Goal: Task Accomplishment & Management: Manage account settings

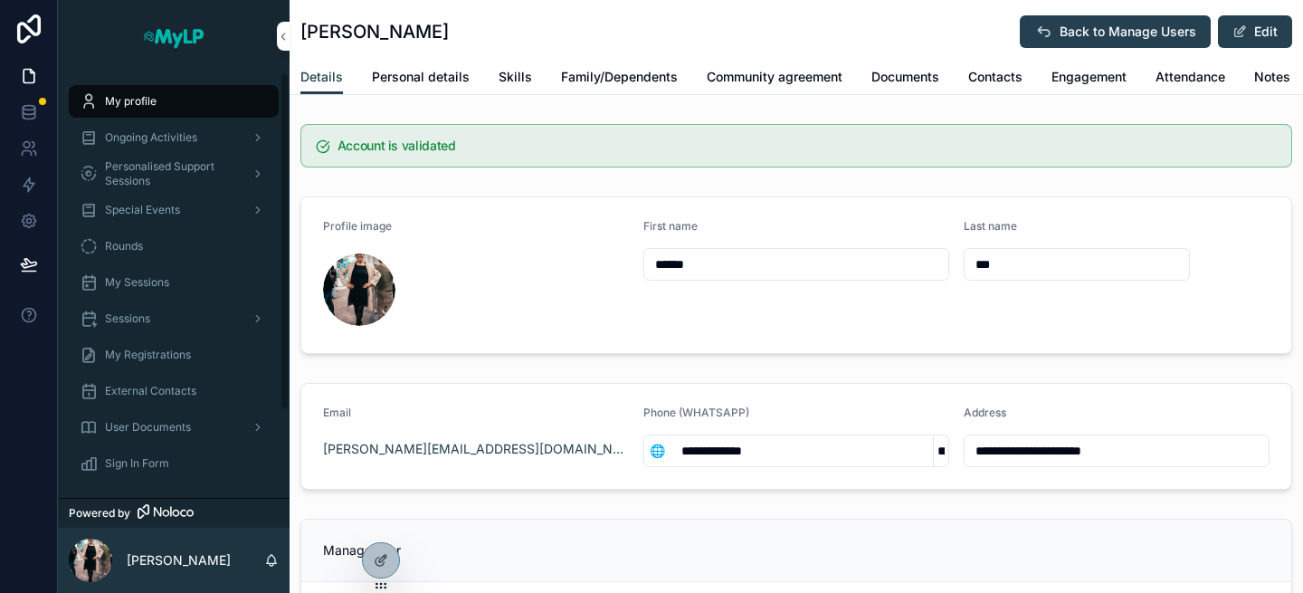
click at [164, 138] on span "Ongoing Activities" at bounding box center [151, 137] width 92 height 14
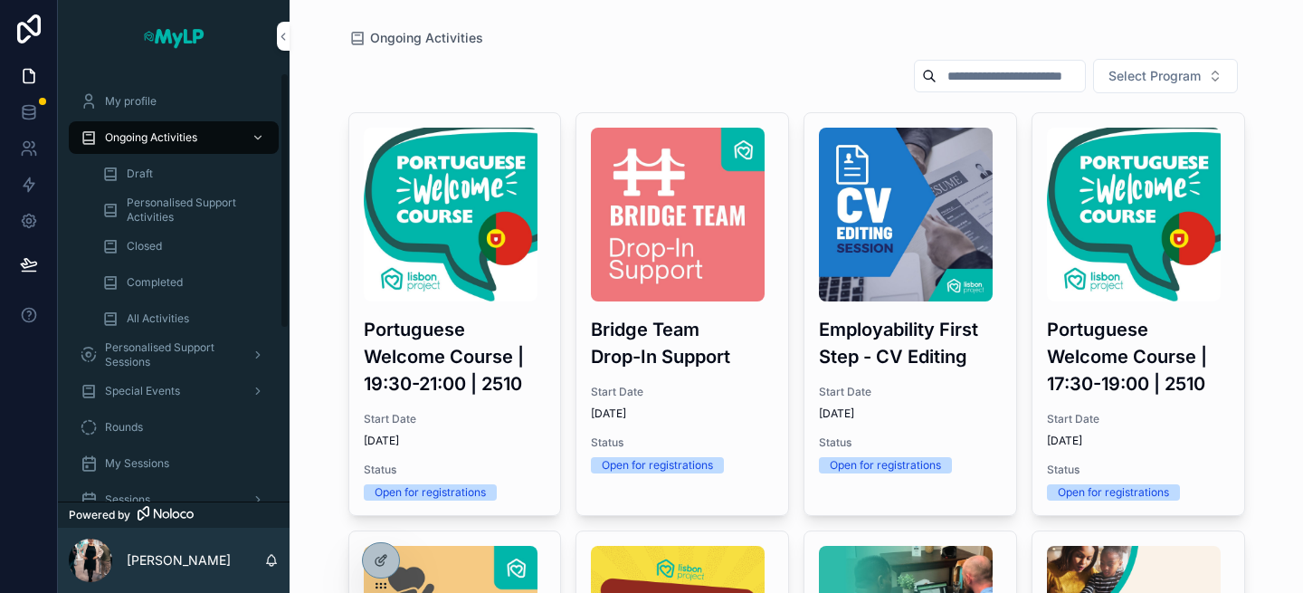
click at [133, 253] on div "Closed" at bounding box center [184, 246] width 166 height 29
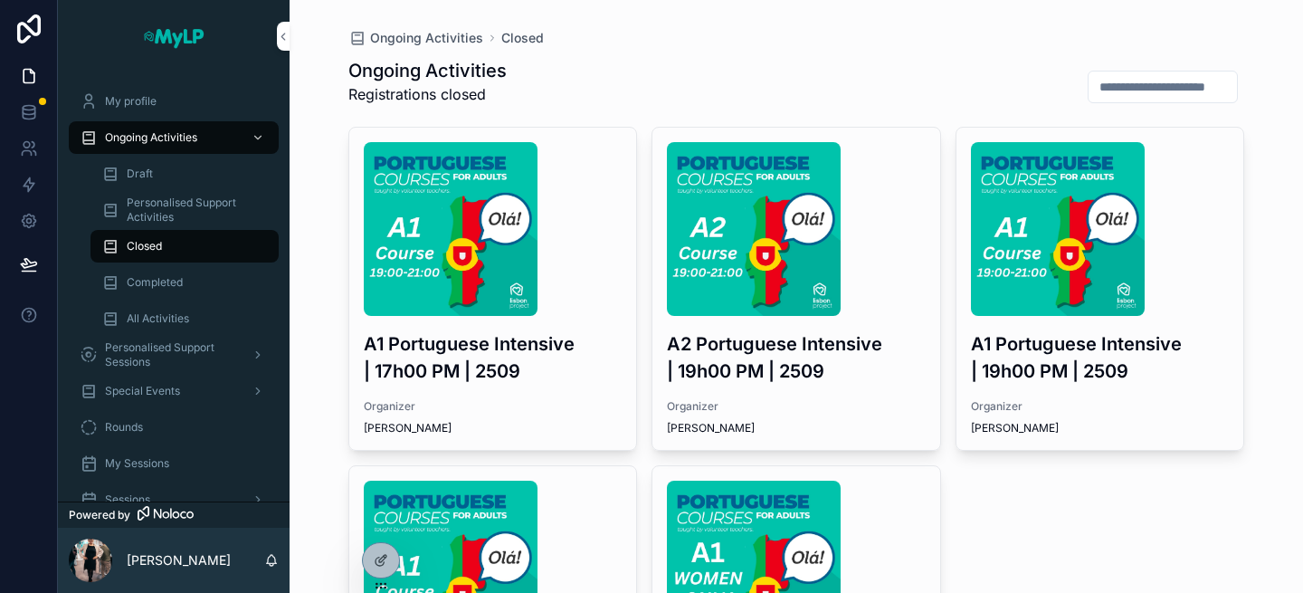
scroll to position [338, 0]
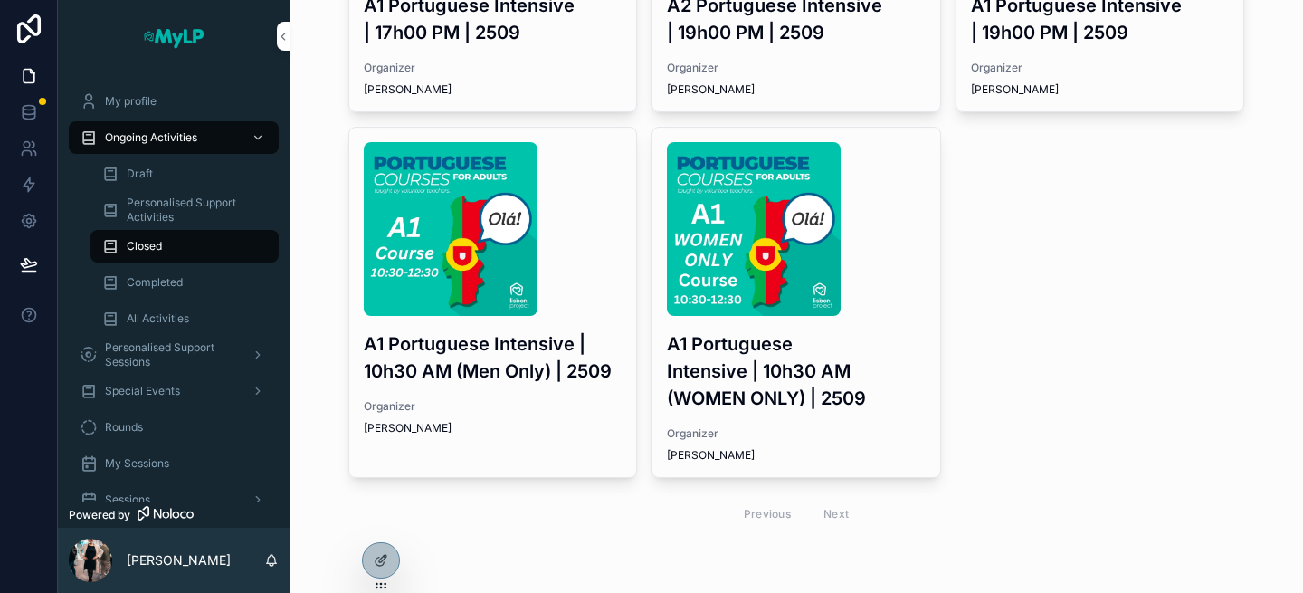
click at [832, 509] on div "Previous Next" at bounding box center [796, 513] width 131 height 28
click at [190, 295] on div "Completed" at bounding box center [184, 282] width 166 height 29
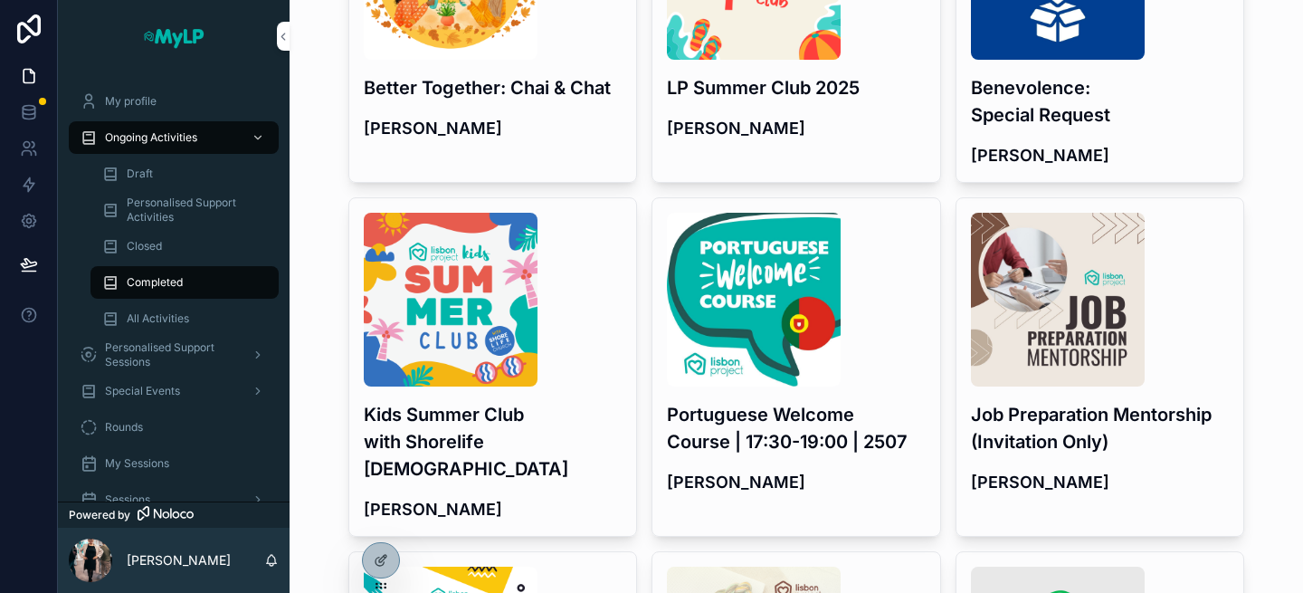
scroll to position [257, 0]
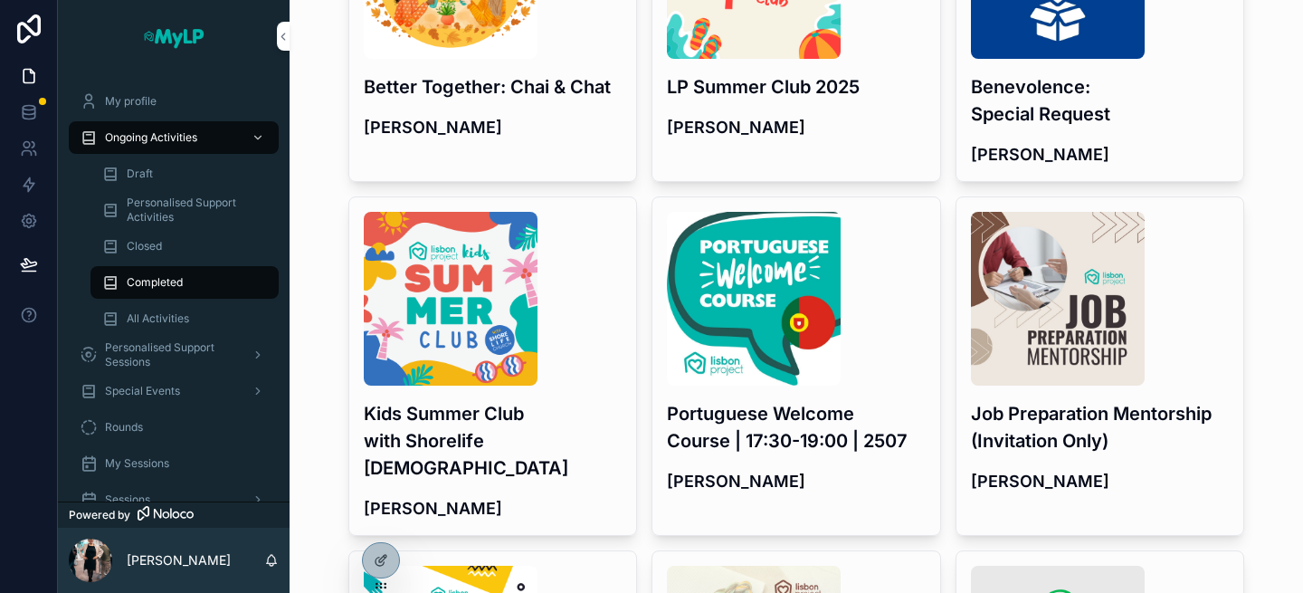
click at [550, 457] on div "Kids Summer Club with Shorelife [DEMOGRAPHIC_DATA] [PERSON_NAME]" at bounding box center [493, 365] width 288 height 337
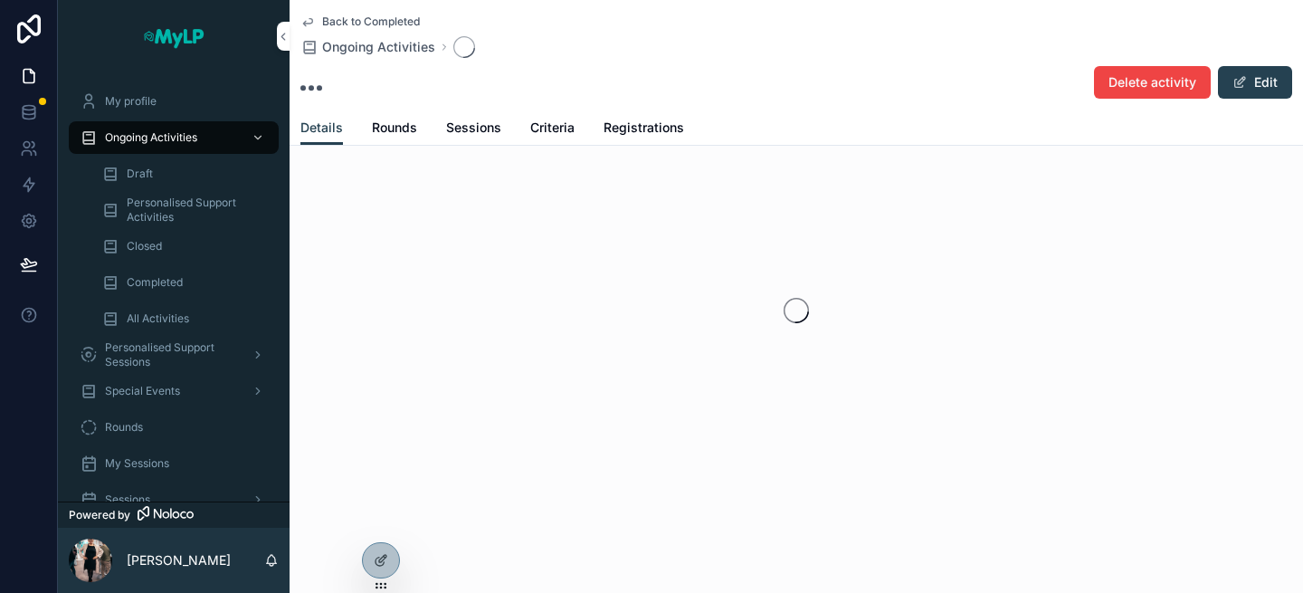
click at [621, 136] on span "Registrations" at bounding box center [643, 128] width 81 height 18
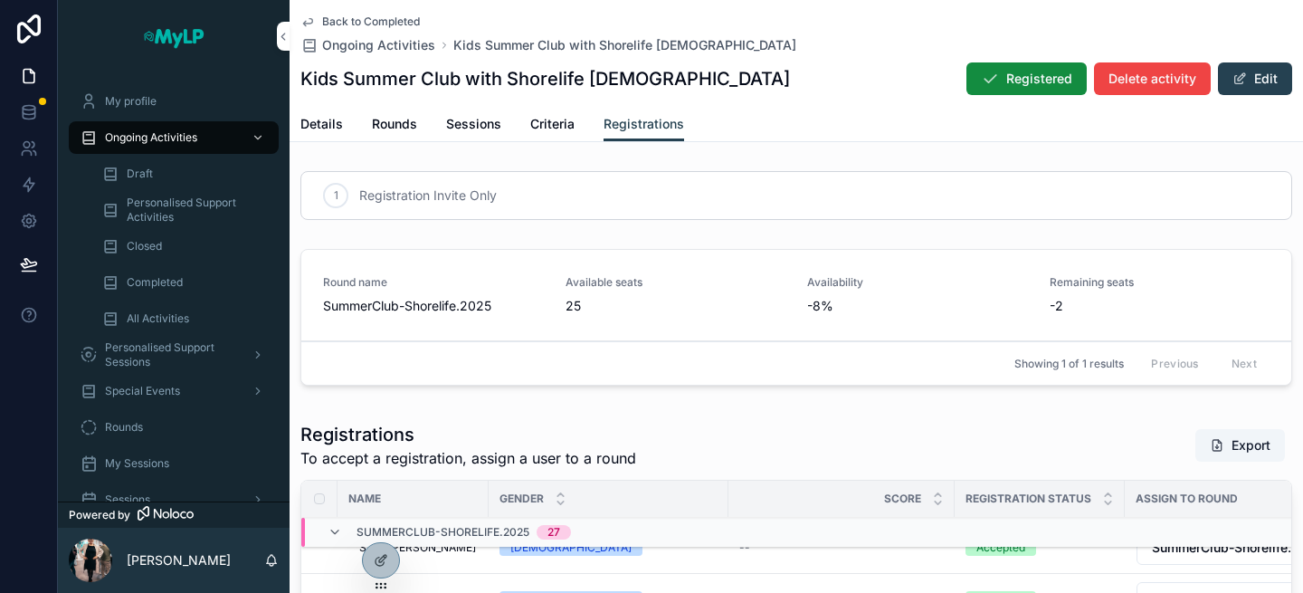
click at [479, 119] on span "Sessions" at bounding box center [473, 124] width 55 height 18
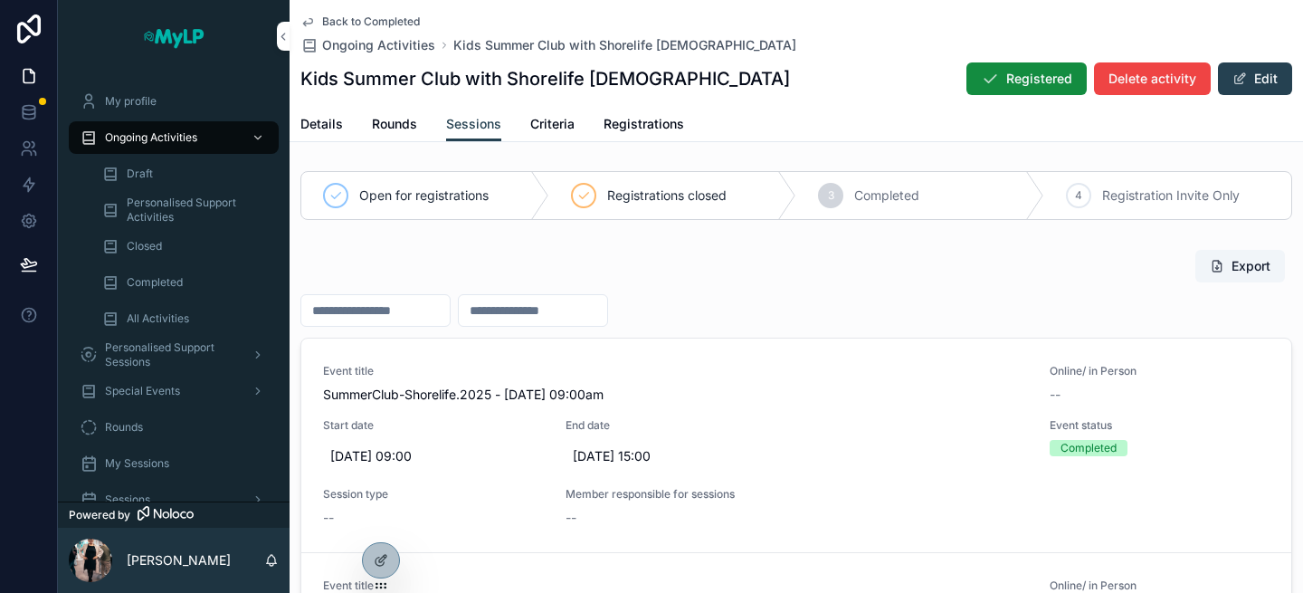
click at [784, 397] on span "SummerClub-Shorelife.2025 - [DATE] 09:00am" at bounding box center [675, 394] width 705 height 18
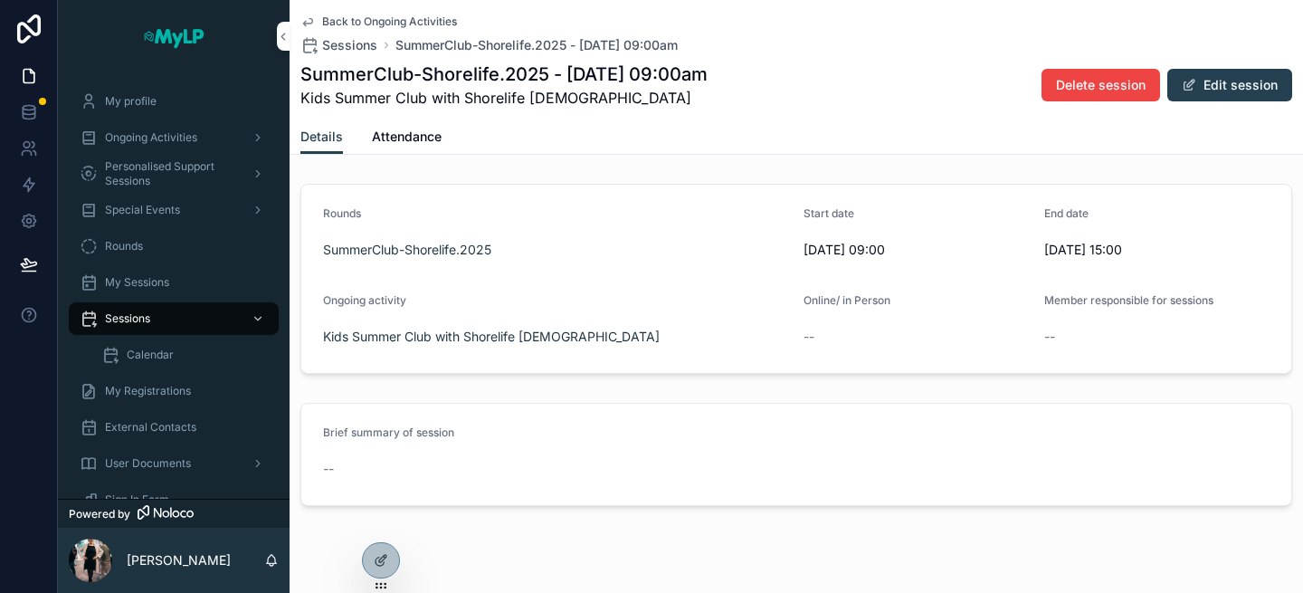
click at [418, 138] on span "Attendance" at bounding box center [407, 137] width 70 height 18
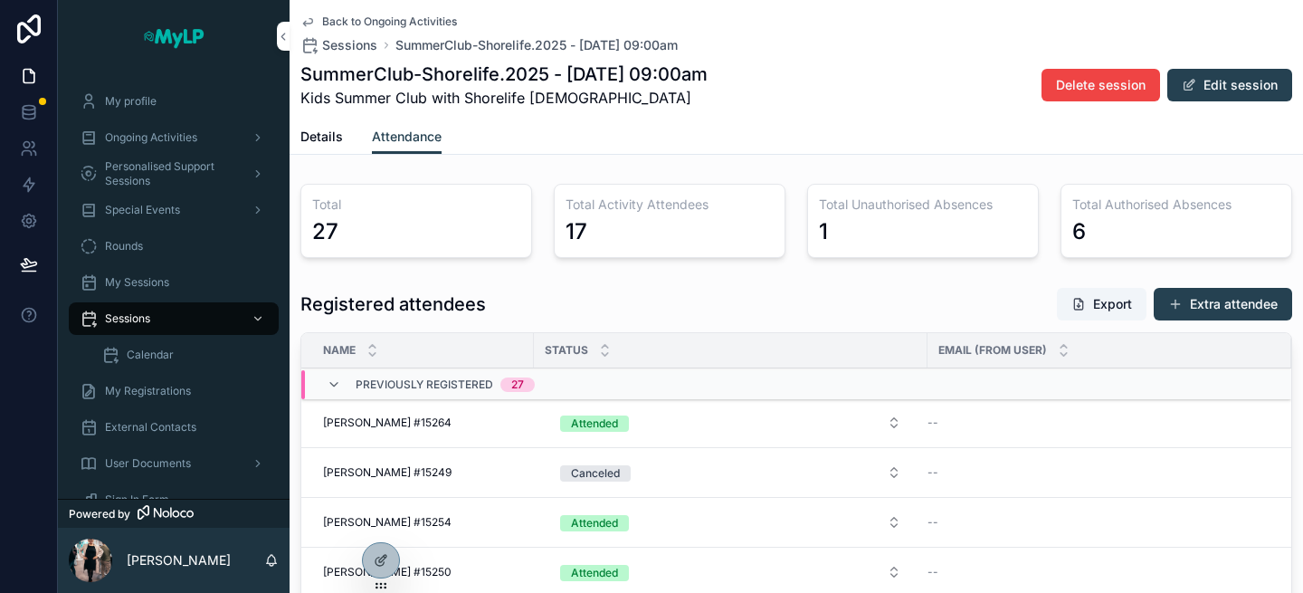
click at [156, 140] on span "Ongoing Activities" at bounding box center [151, 137] width 92 height 14
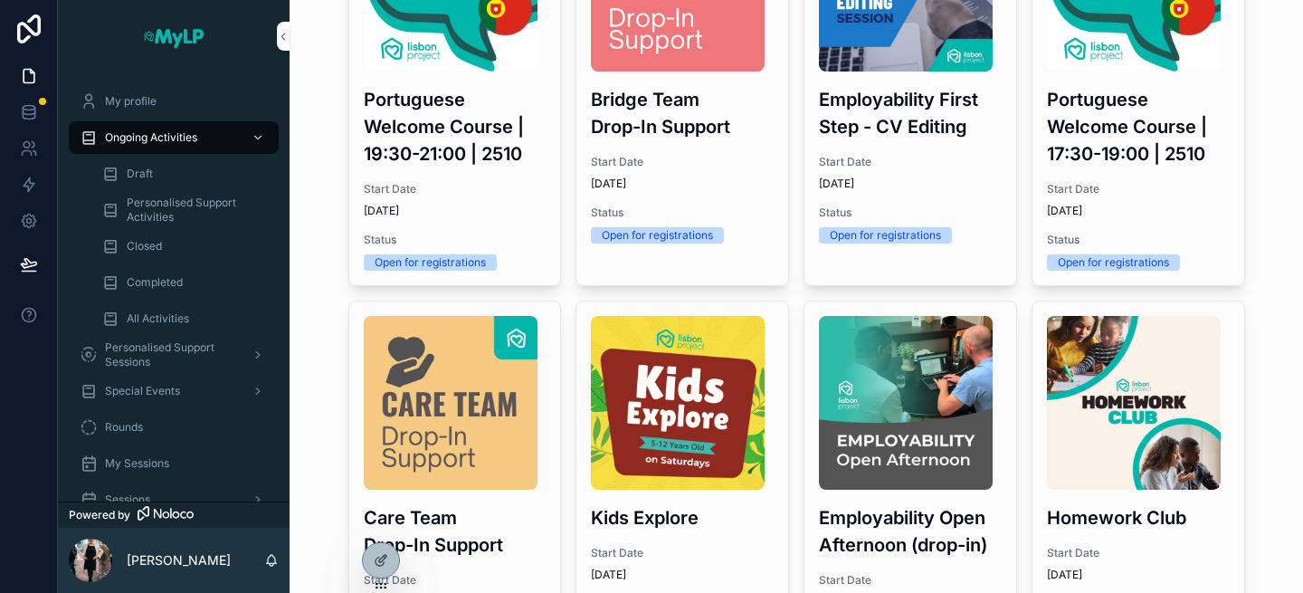
scroll to position [233, 0]
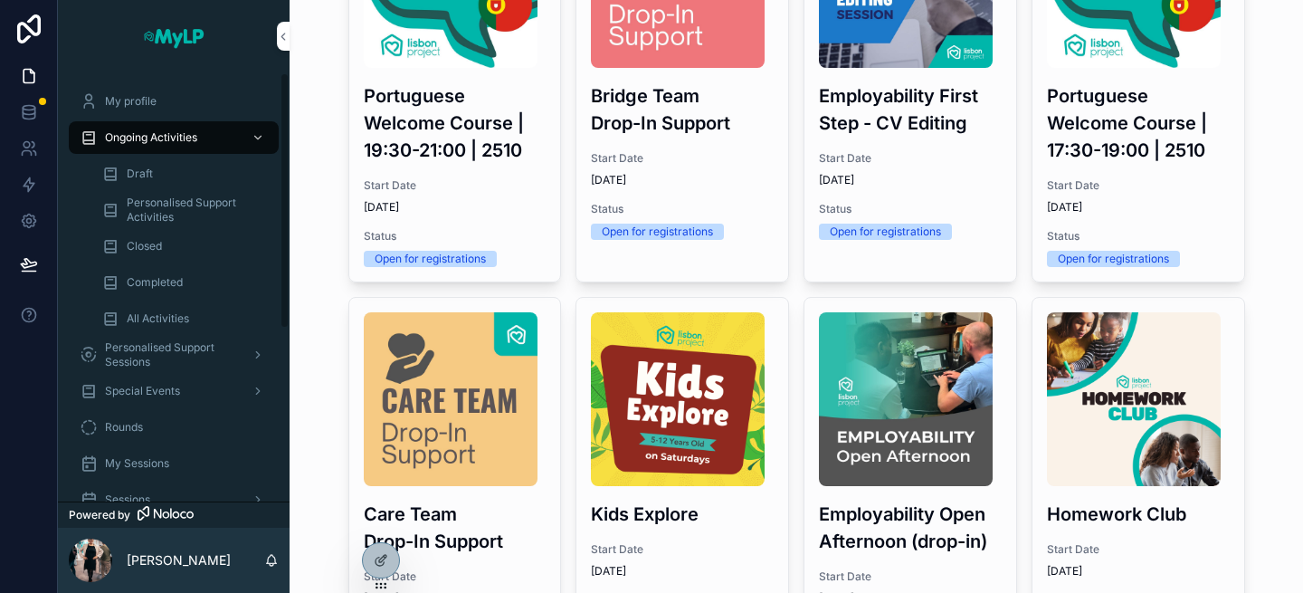
click at [155, 274] on div "Completed" at bounding box center [184, 282] width 166 height 29
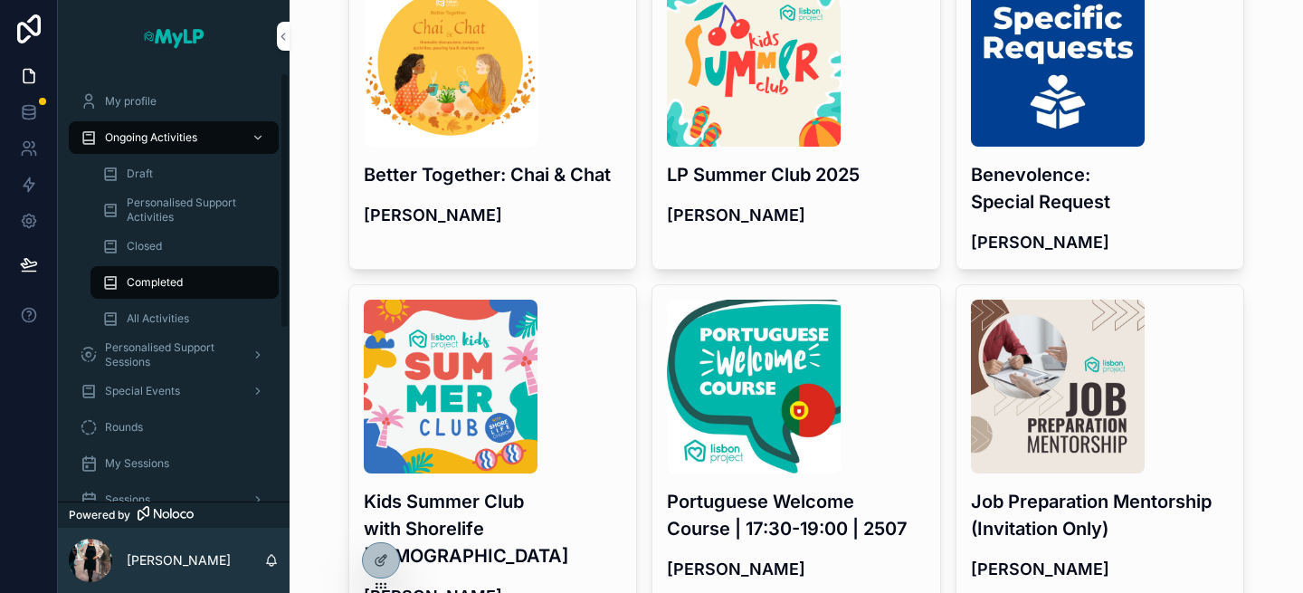
scroll to position [143, 0]
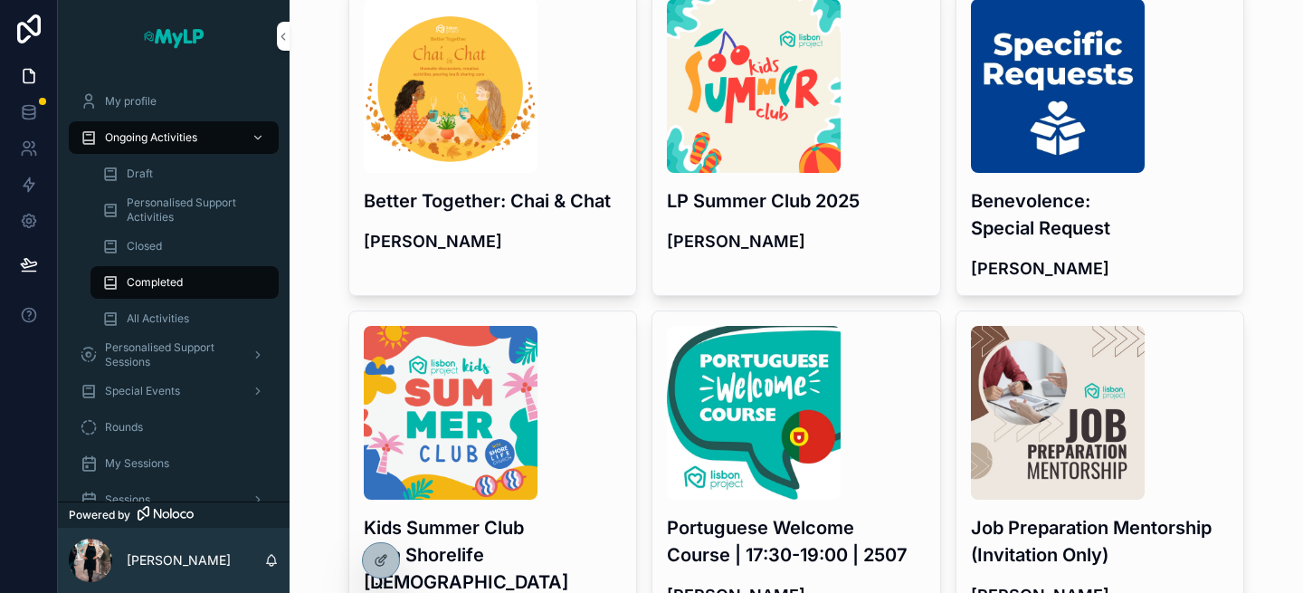
click at [577, 485] on div "scrollable content" at bounding box center [493, 413] width 259 height 174
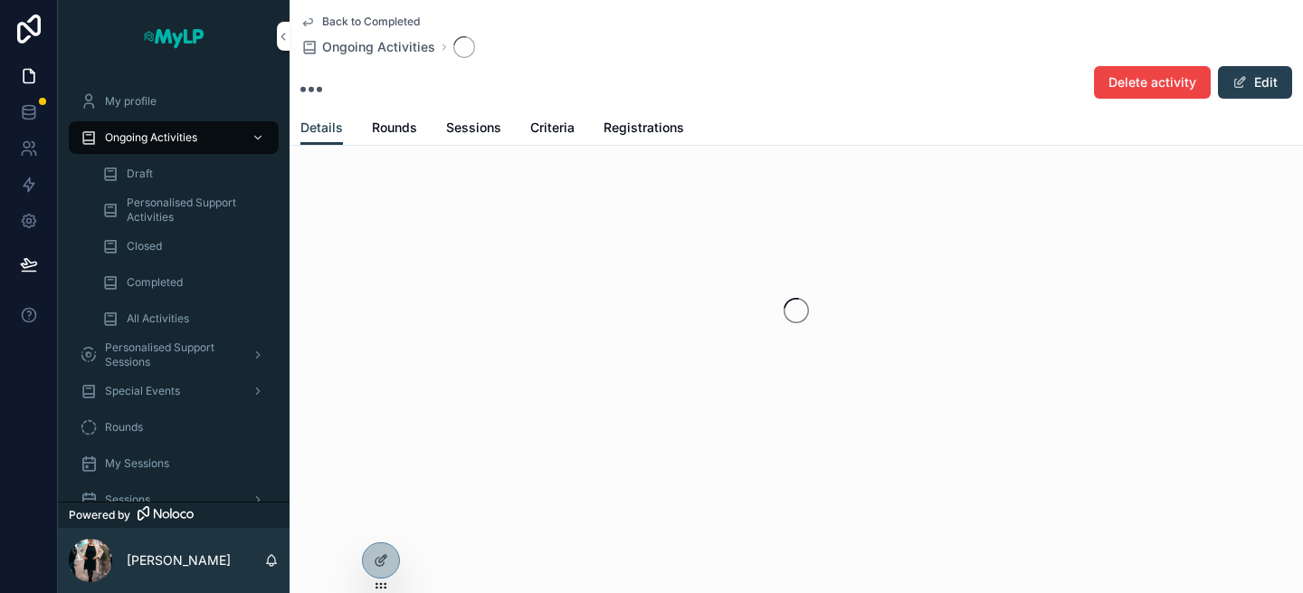
click at [643, 127] on span "Registrations" at bounding box center [643, 128] width 81 height 18
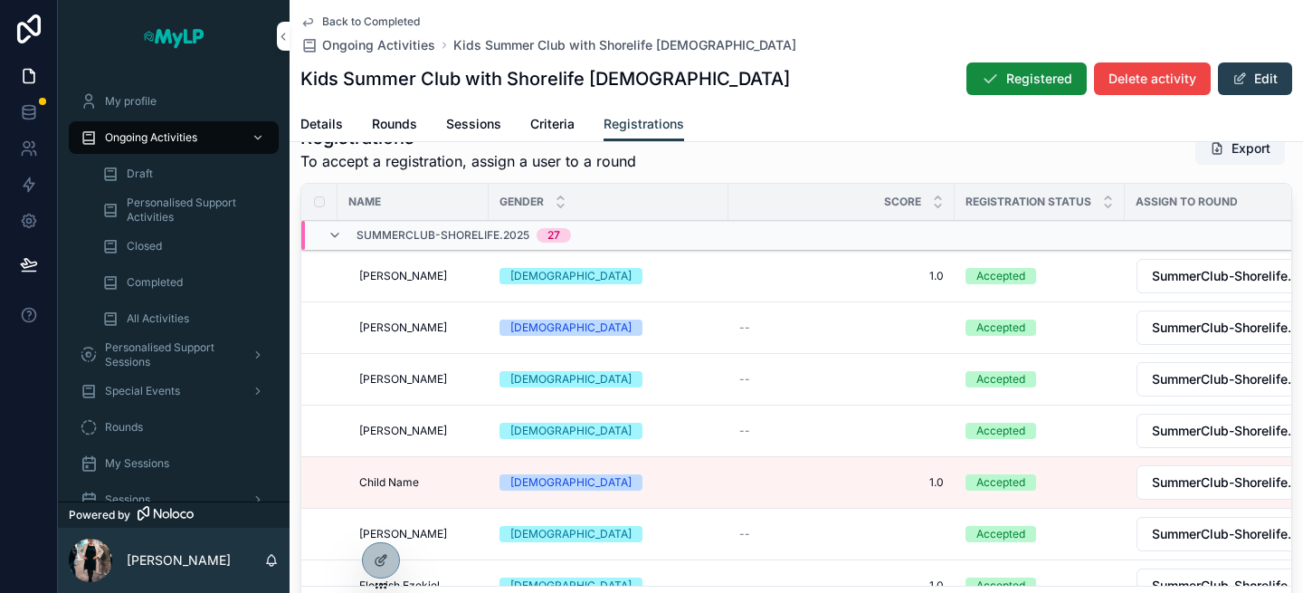
click at [159, 142] on span "Ongoing Activities" at bounding box center [151, 137] width 92 height 14
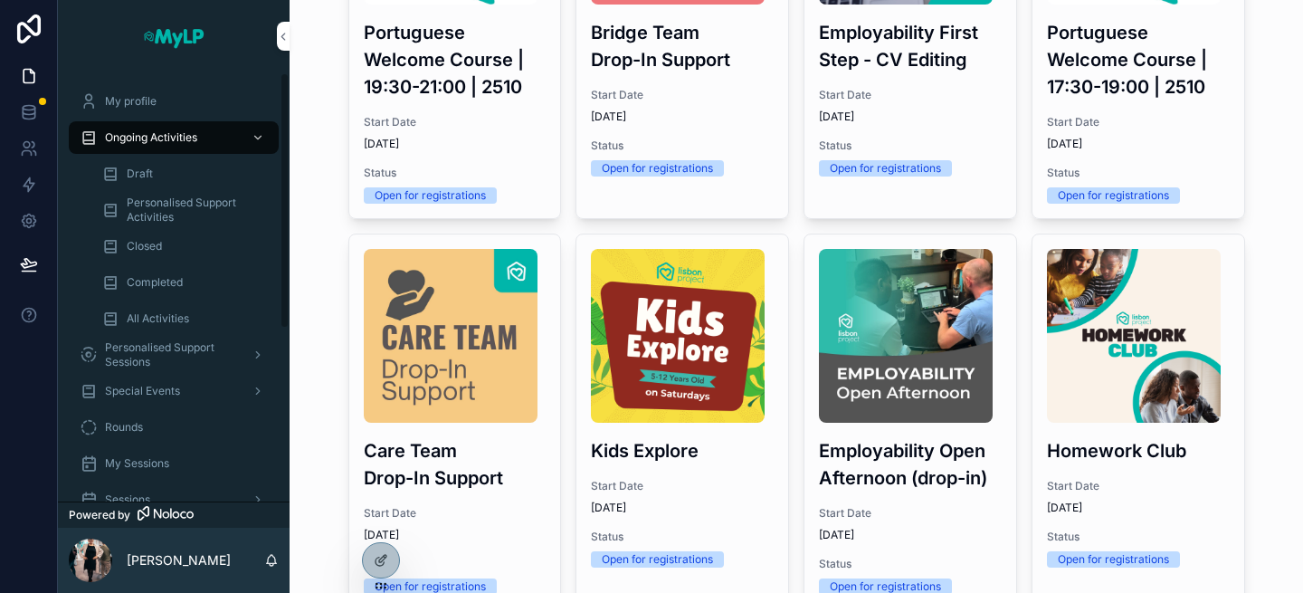
click at [132, 319] on span "All Activities" at bounding box center [158, 318] width 62 height 14
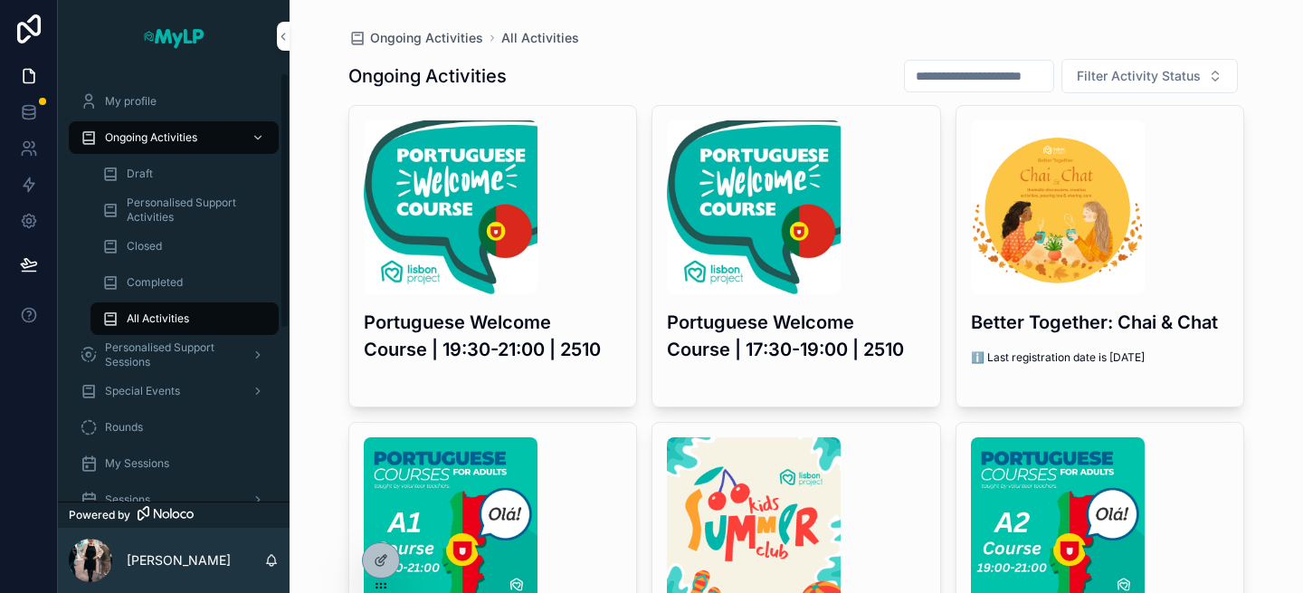
click at [197, 277] on div "Completed" at bounding box center [184, 282] width 166 height 29
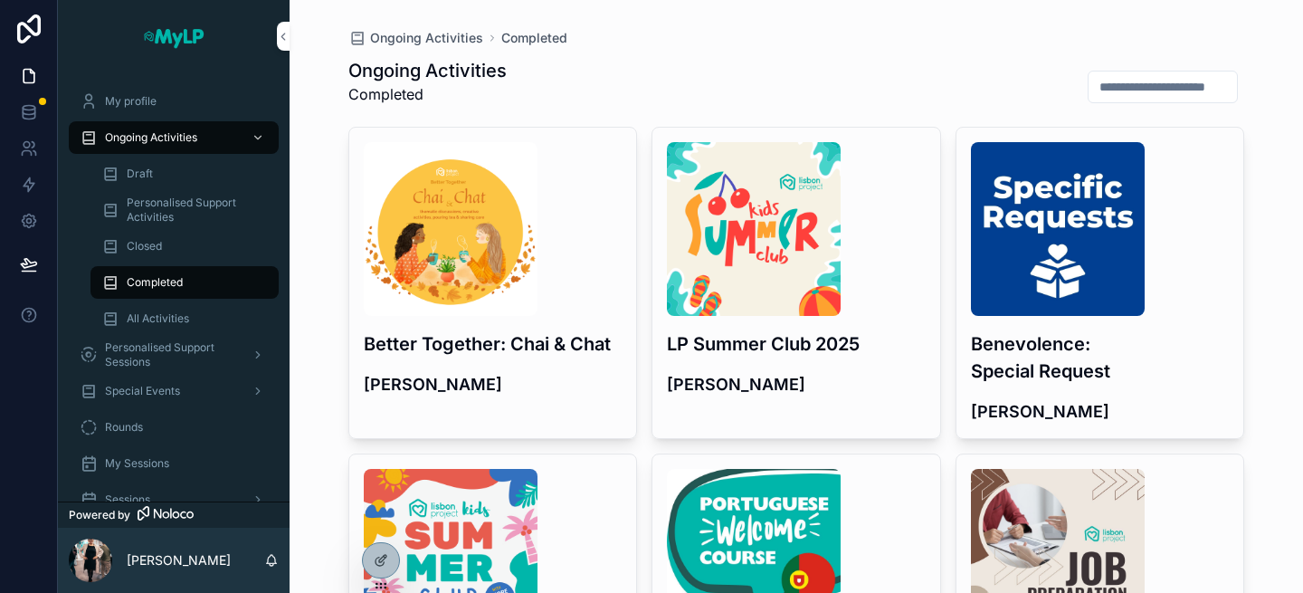
click at [798, 375] on h4 "[PERSON_NAME]" at bounding box center [796, 384] width 259 height 24
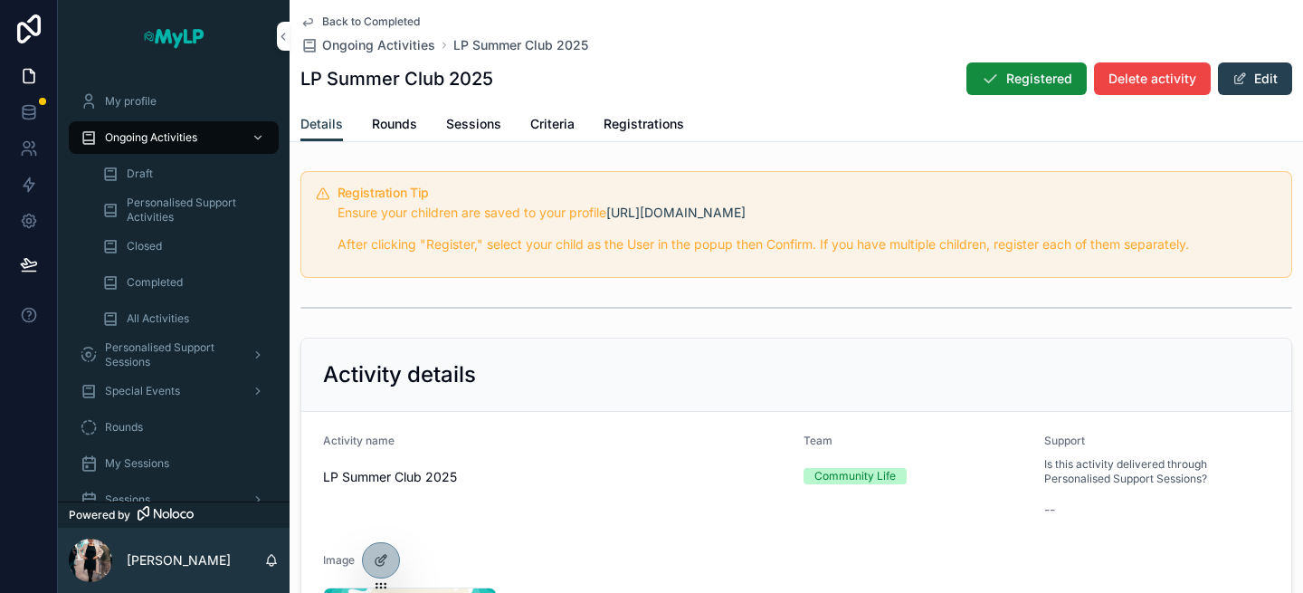
click at [629, 126] on span "Registrations" at bounding box center [643, 124] width 81 height 18
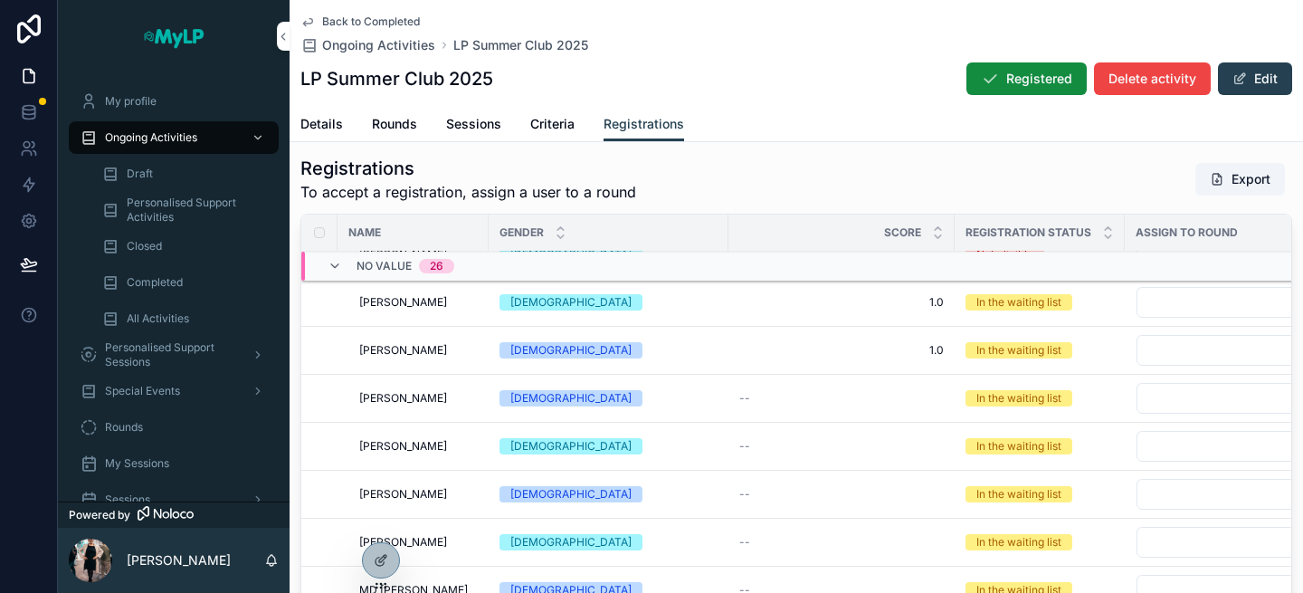
scroll to position [396, 0]
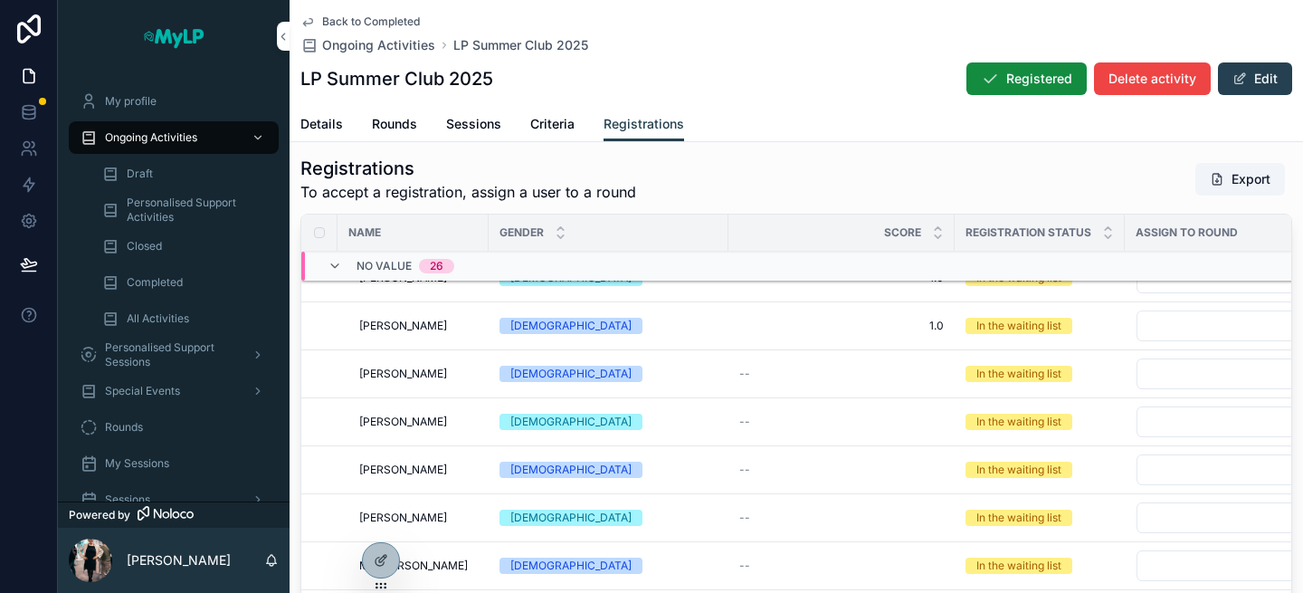
click at [0, 0] on div "Unable to accept" at bounding box center [0, 0] width 0 height 0
click at [1170, 428] on button "Select Button" at bounding box center [1235, 421] width 199 height 31
click at [1135, 488] on span "SummerClub-LP.2025" at bounding box center [1120, 493] width 132 height 18
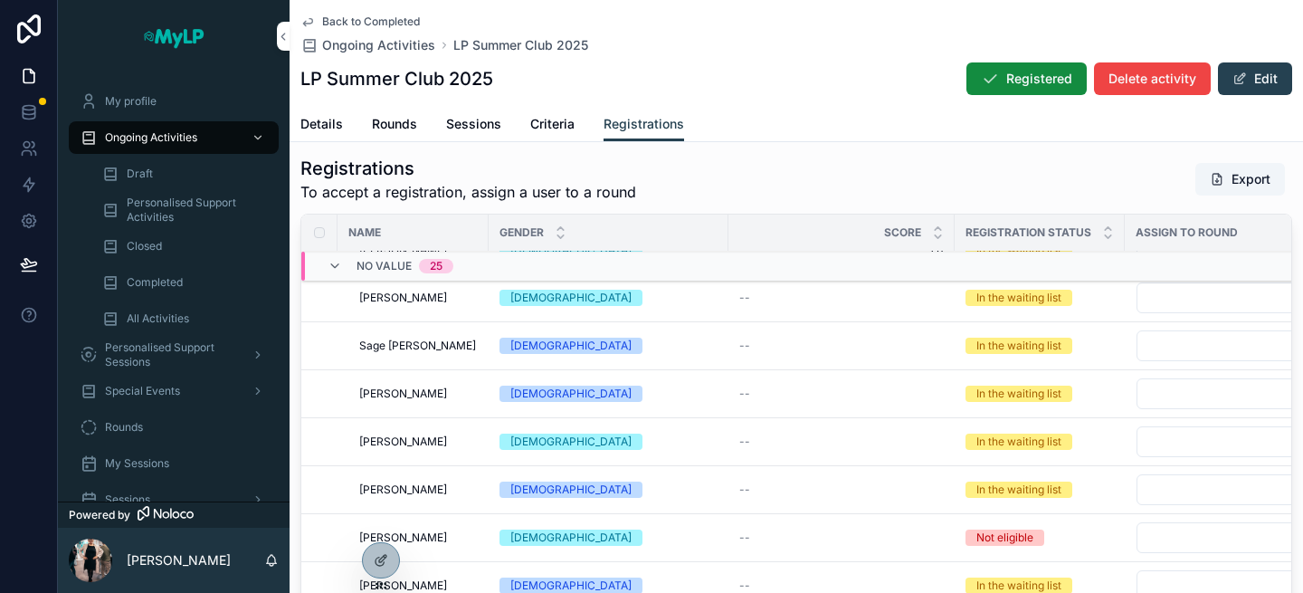
scroll to position [997, 0]
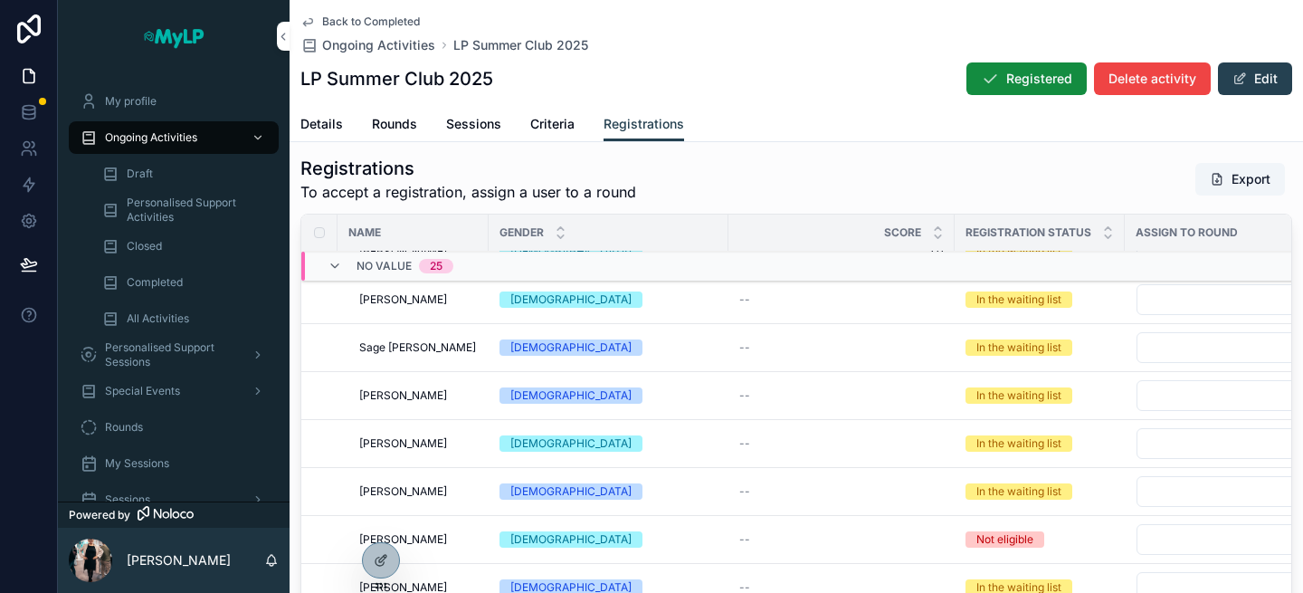
click at [1164, 347] on button "Select Button" at bounding box center [1235, 347] width 199 height 31
click at [1131, 418] on span "SummerClub-LP.2025" at bounding box center [1120, 419] width 132 height 18
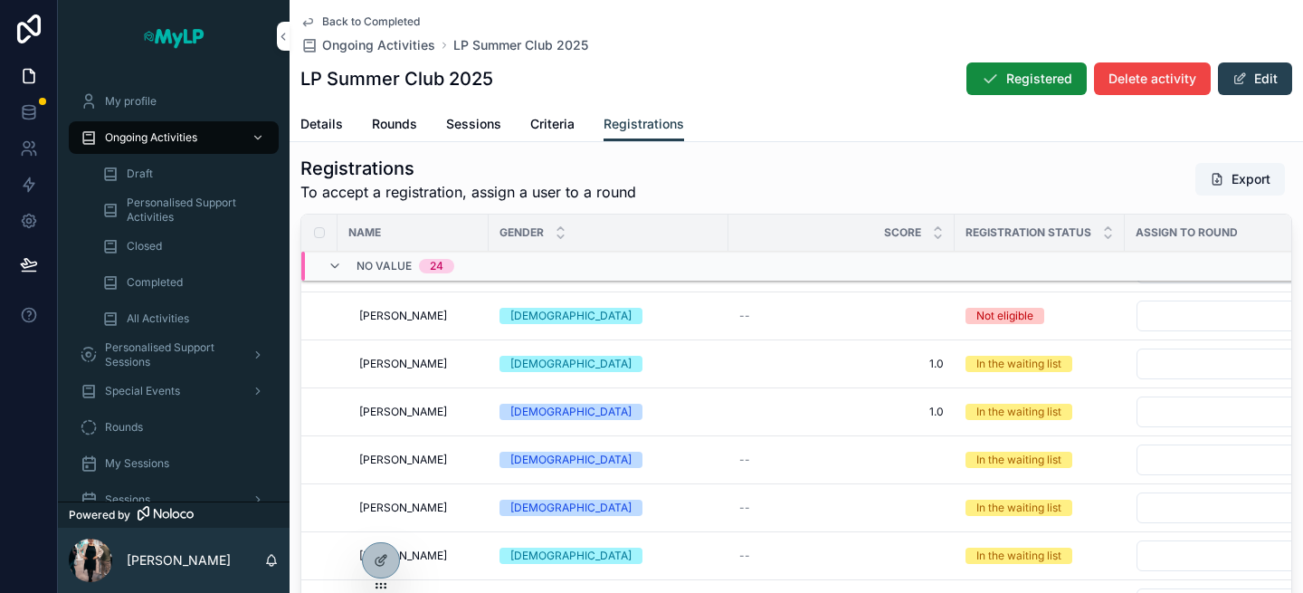
scroll to position [411, 0]
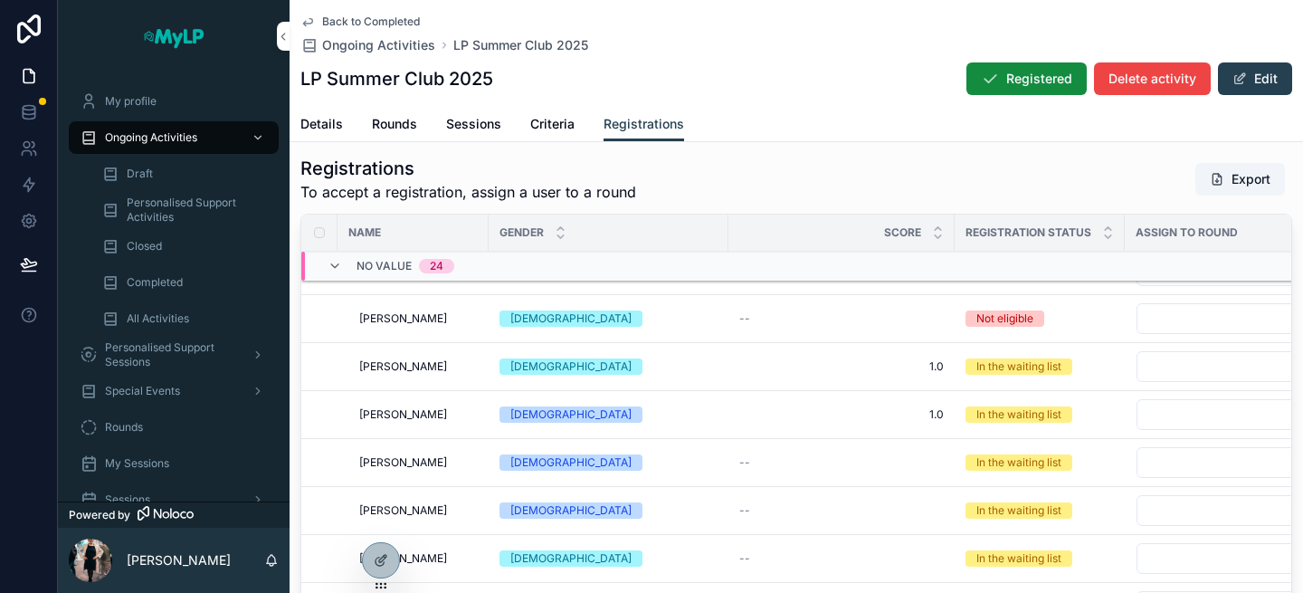
click at [0, 0] on div "Unable to accept" at bounding box center [0, 0] width 0 height 0
click at [1161, 370] on button "Select Button" at bounding box center [1235, 366] width 199 height 31
click at [1152, 371] on button "Select Button" at bounding box center [1235, 366] width 199 height 31
click at [1155, 437] on span "SummerClub-LP.2025" at bounding box center [1120, 438] width 132 height 18
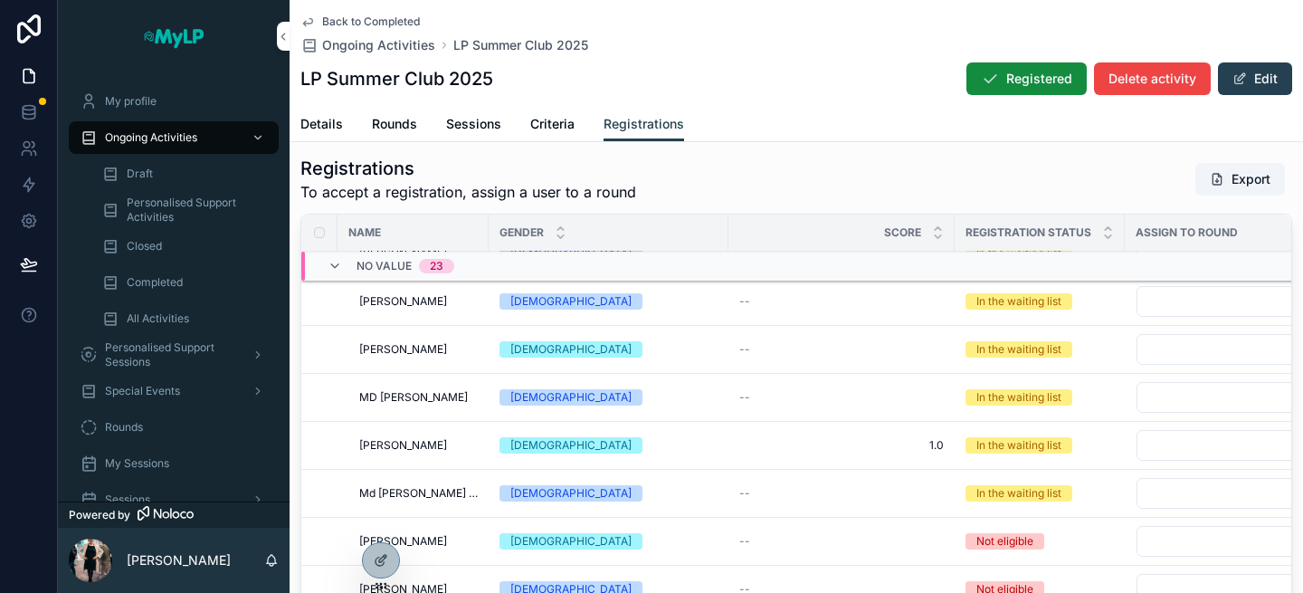
scroll to position [651, 0]
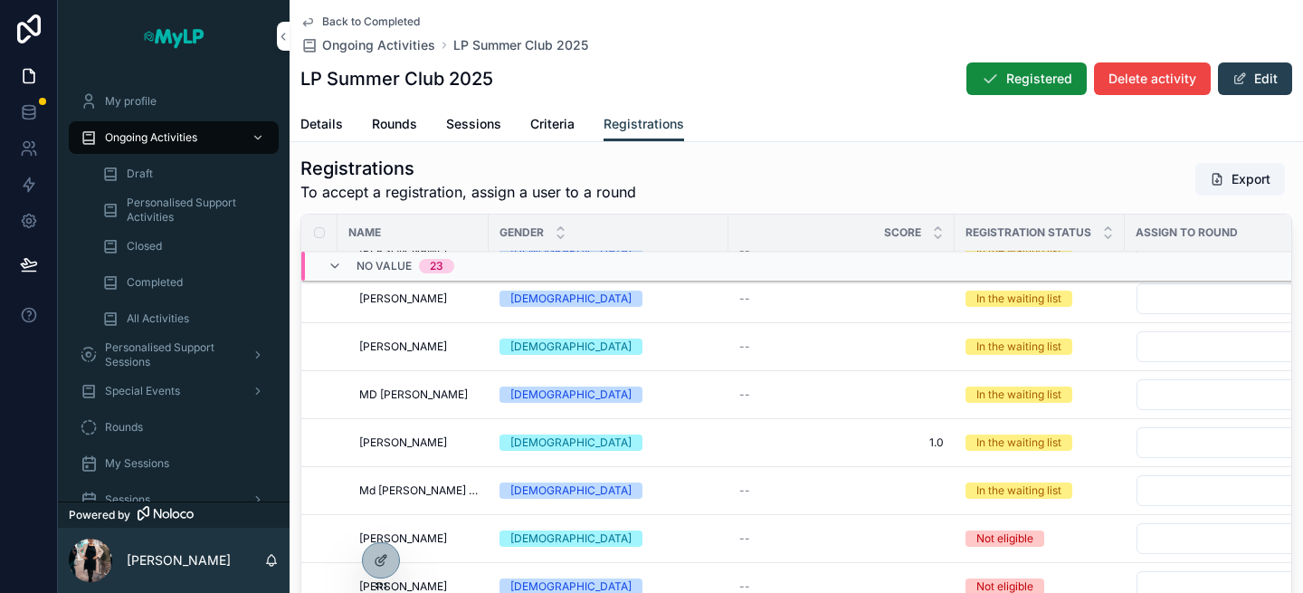
click at [1200, 447] on button "Select Button" at bounding box center [1235, 442] width 199 height 31
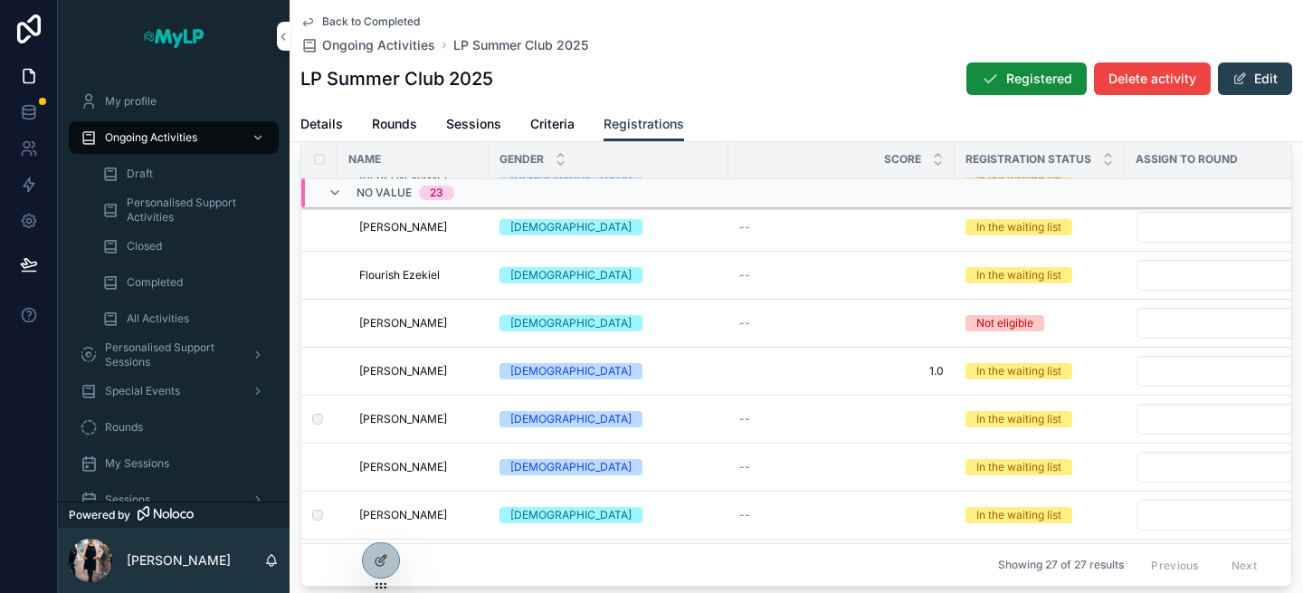
scroll to position [355, 0]
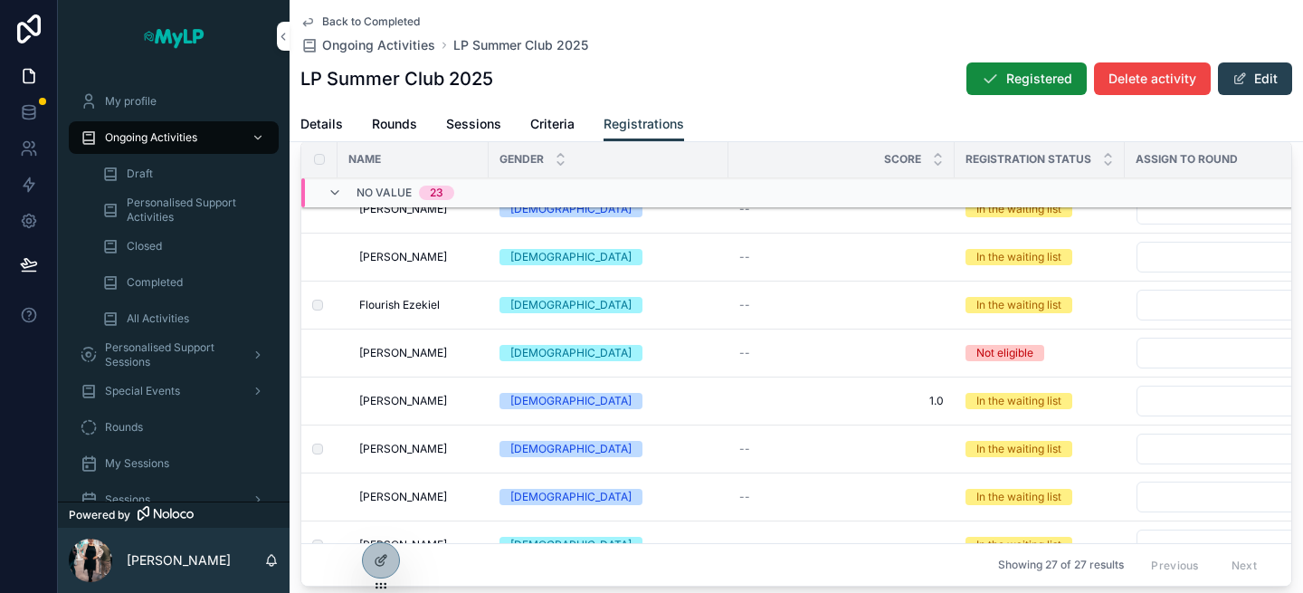
click at [1173, 308] on button "Select Button" at bounding box center [1235, 305] width 199 height 31
click at [1277, 414] on button "Use setting" at bounding box center [1280, 411] width 29 height 14
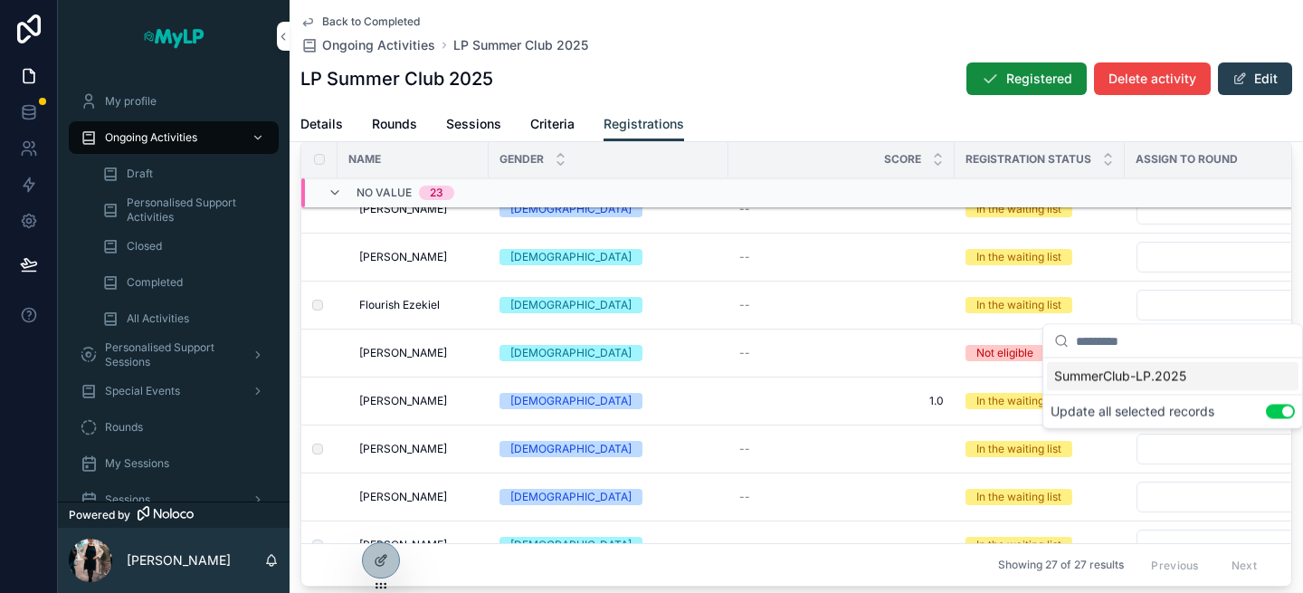
click at [1239, 381] on div "SummerClub-LP.2025" at bounding box center [1173, 376] width 252 height 29
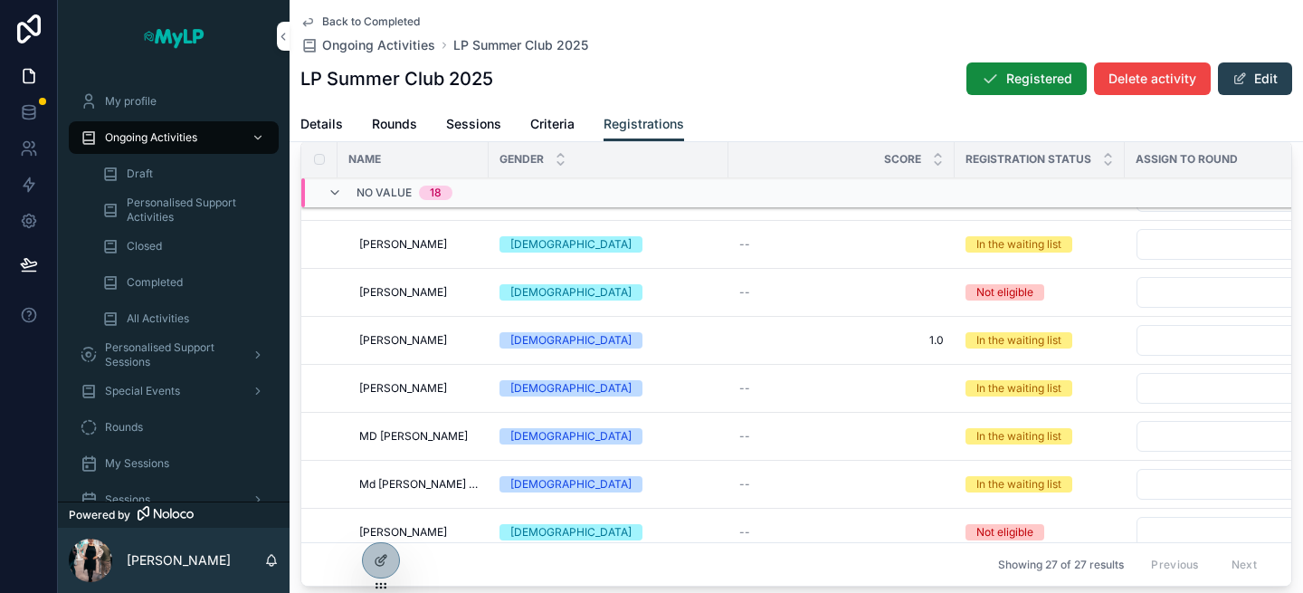
scroll to position [660, 0]
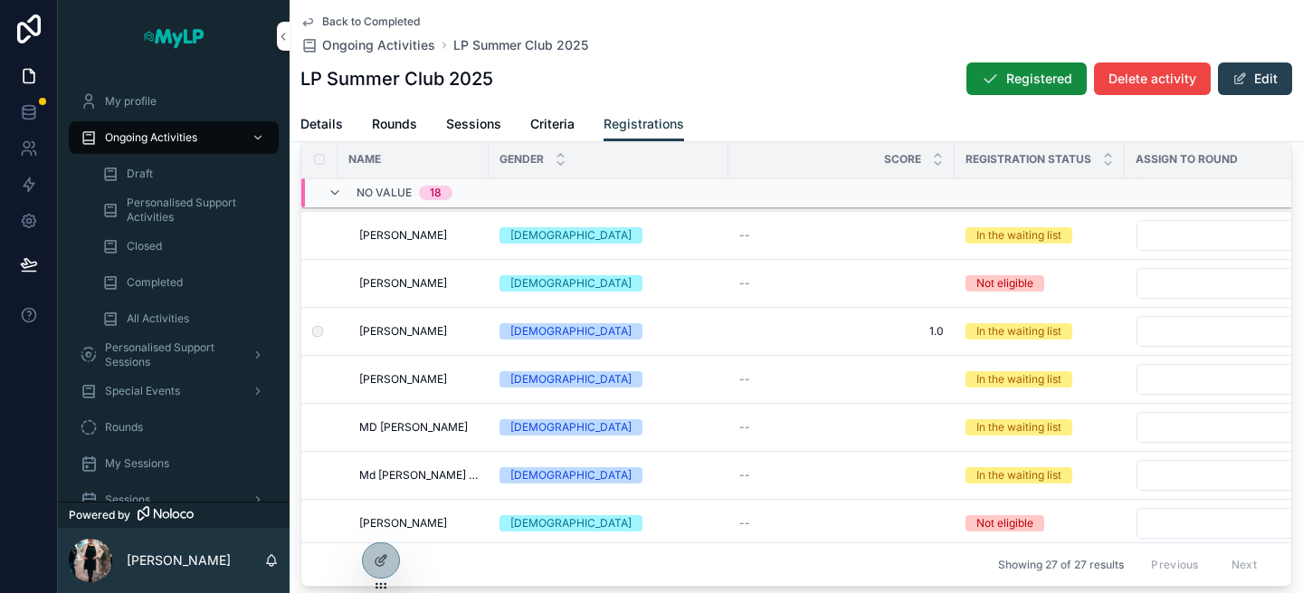
click at [0, 0] on label "scrollable content" at bounding box center [0, 0] width 0 height 0
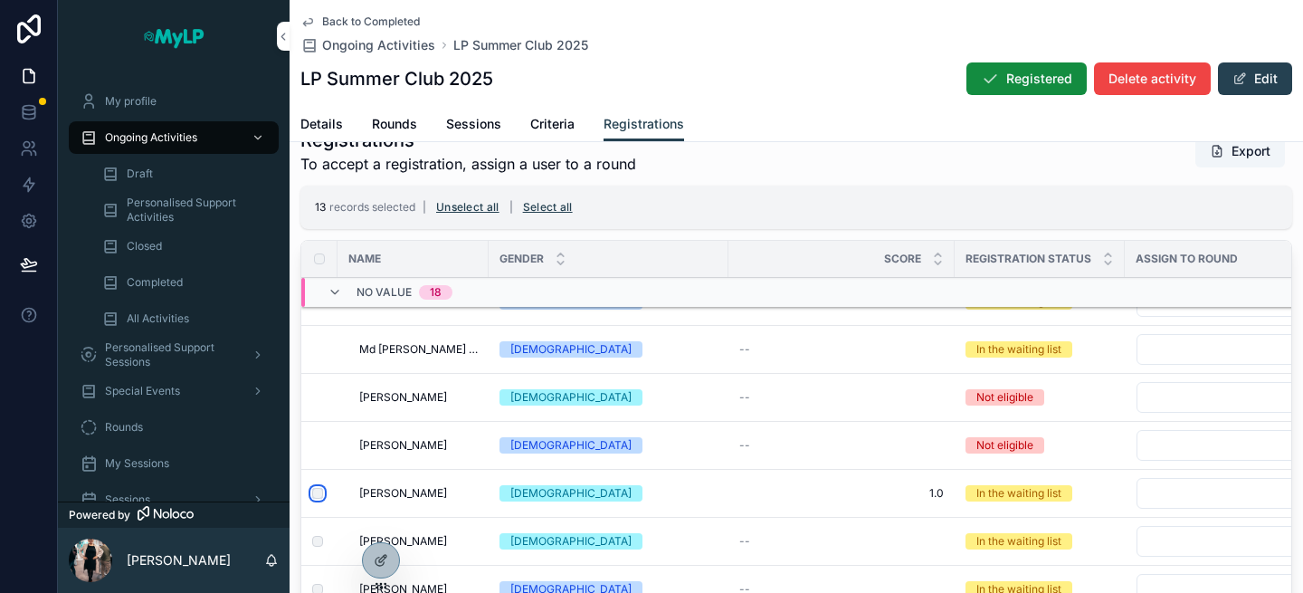
scroll to position [894, 0]
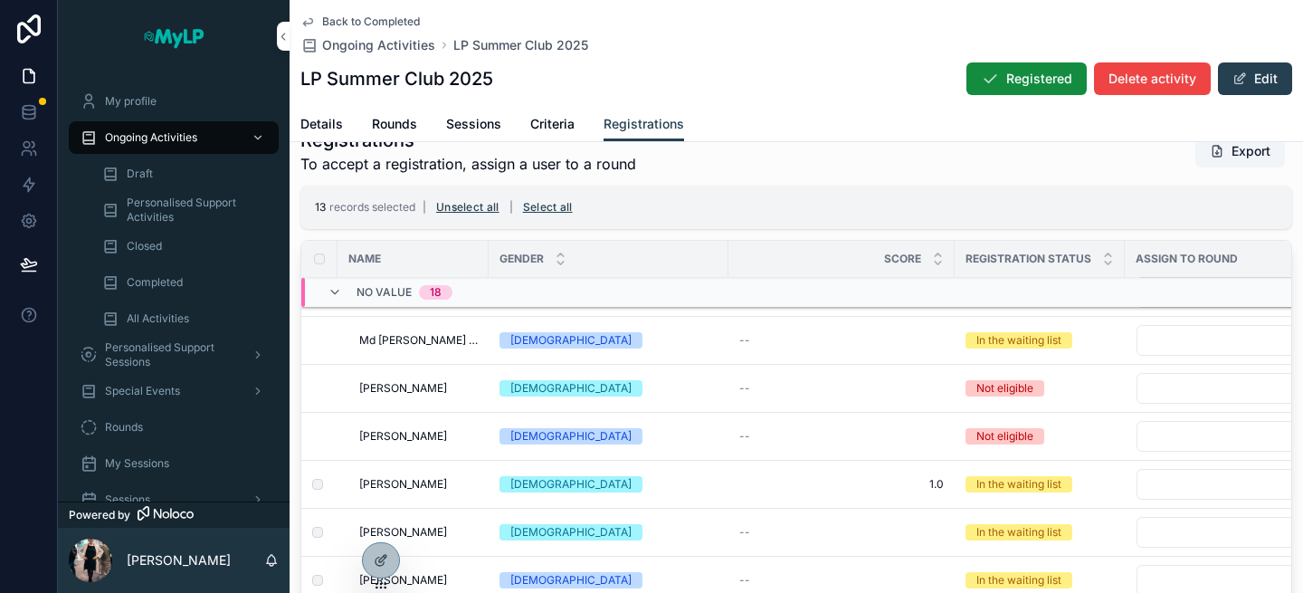
click at [1188, 487] on button "Select Button" at bounding box center [1235, 484] width 199 height 31
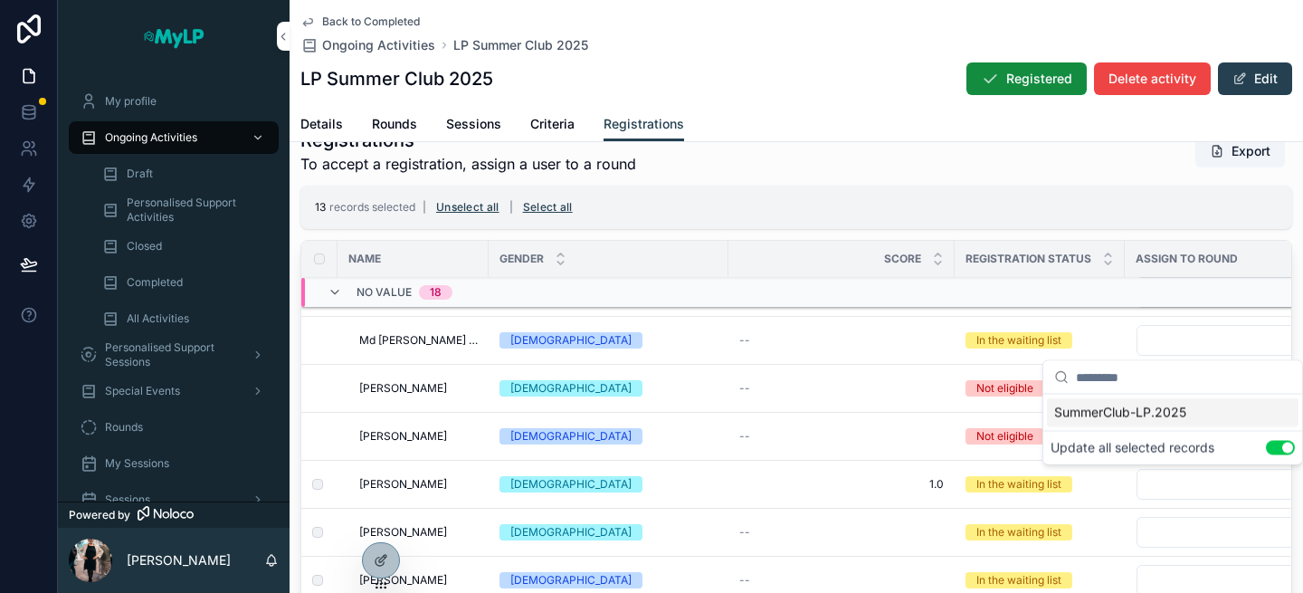
click at [1169, 416] on span "SummerClub-LP.2025" at bounding box center [1120, 413] width 132 height 18
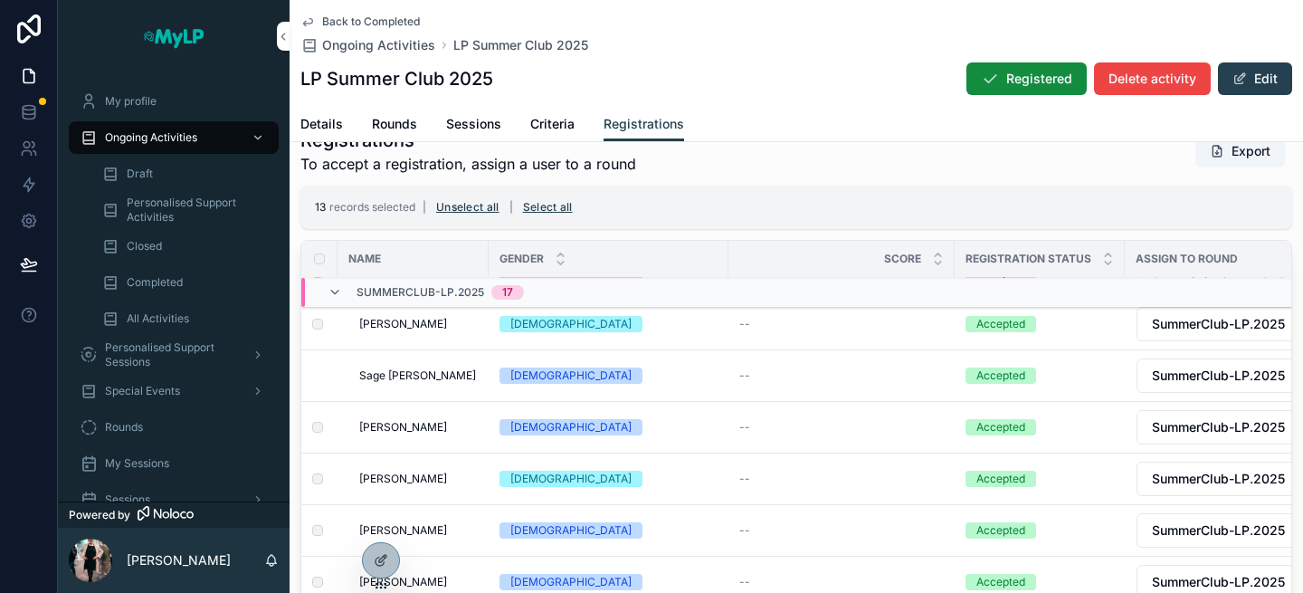
scroll to position [590, 0]
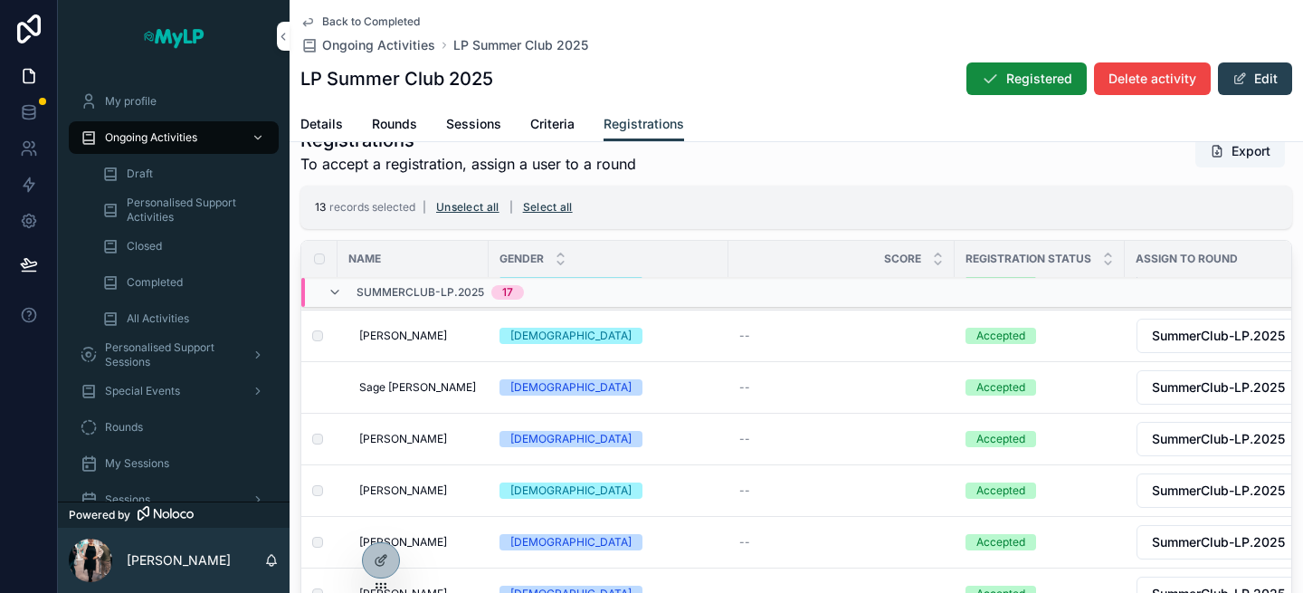
click at [475, 206] on button "Unselect all" at bounding box center [468, 207] width 76 height 29
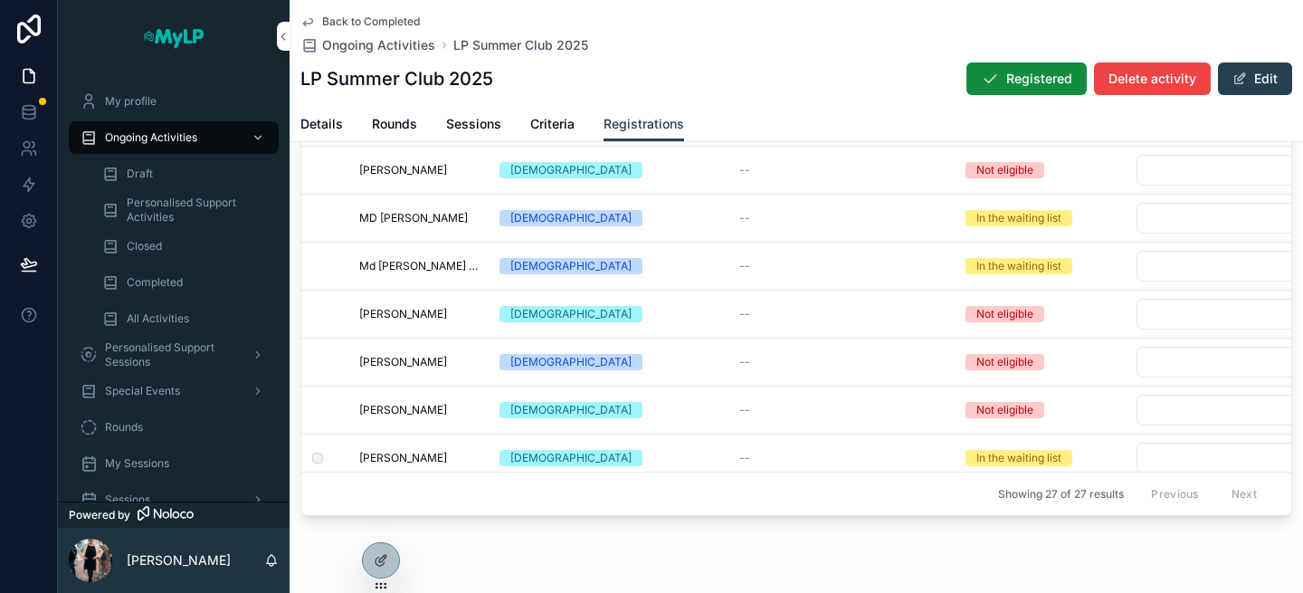
scroll to position [1076, 0]
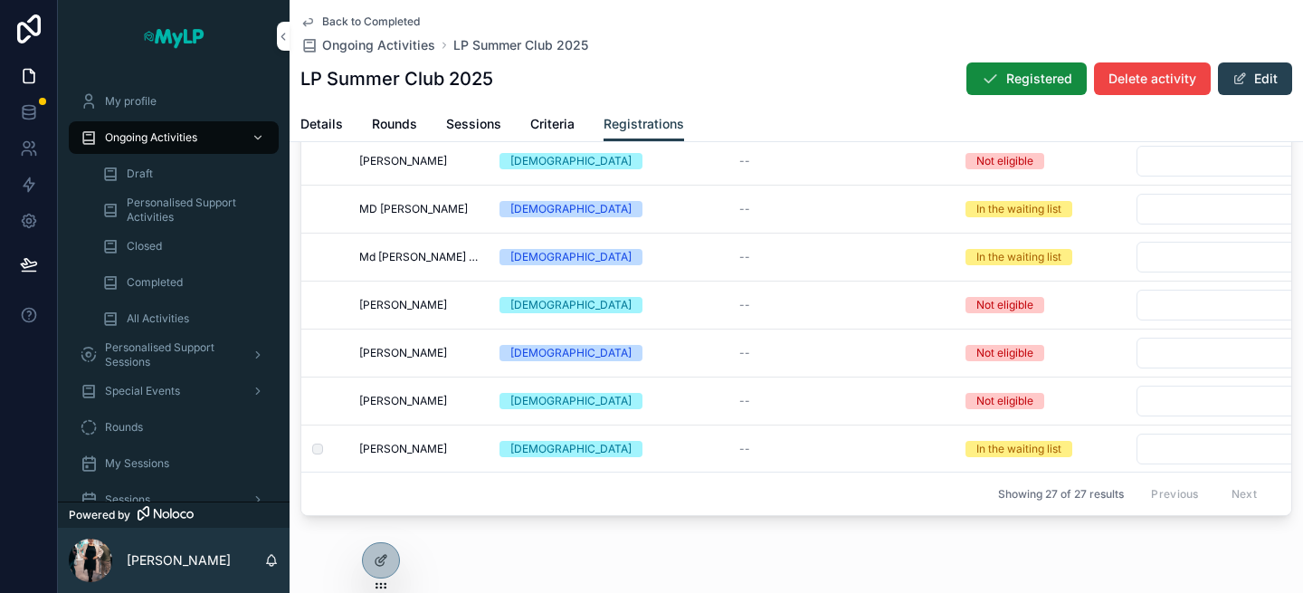
click at [0, 0] on div "Unable to accept" at bounding box center [0, 0] width 0 height 0
click at [1230, 456] on button "Select Button" at bounding box center [1235, 448] width 199 height 31
click at [1287, 554] on button "Use setting" at bounding box center [1280, 555] width 29 height 14
click at [1258, 525] on div "SummerClub-LP.2025" at bounding box center [1173, 520] width 252 height 29
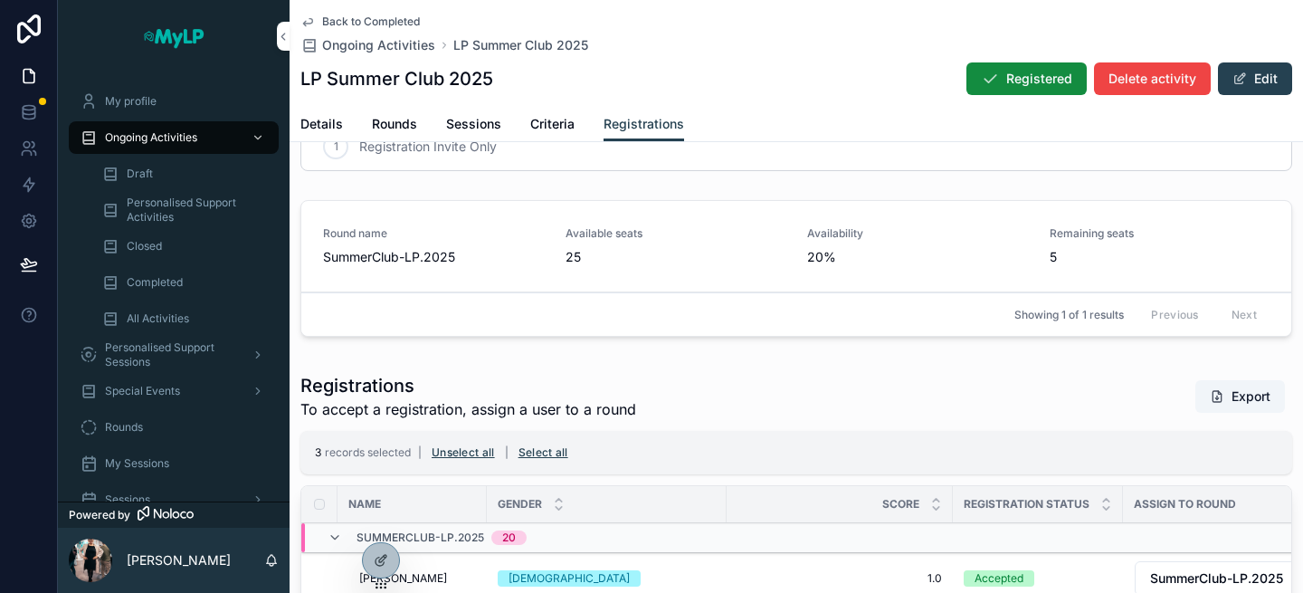
scroll to position [3, 0]
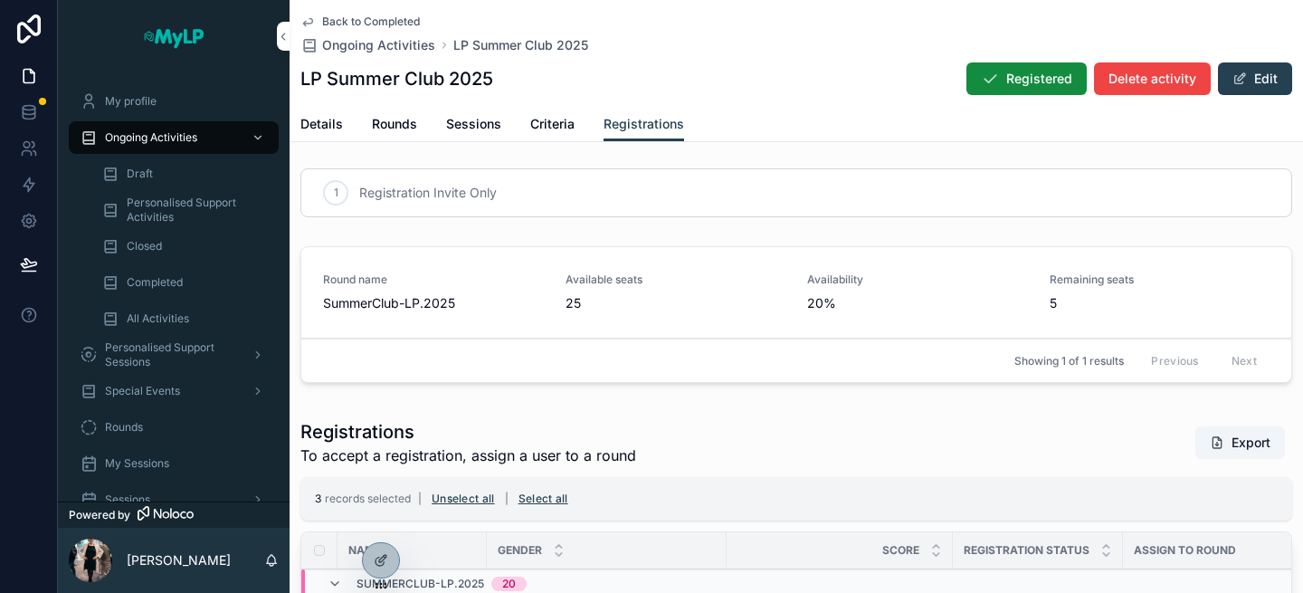
click at [738, 445] on div "Registrations To accept a registration, assign a user to a round Export" at bounding box center [796, 442] width 992 height 47
